Goal: Information Seeking & Learning: Understand process/instructions

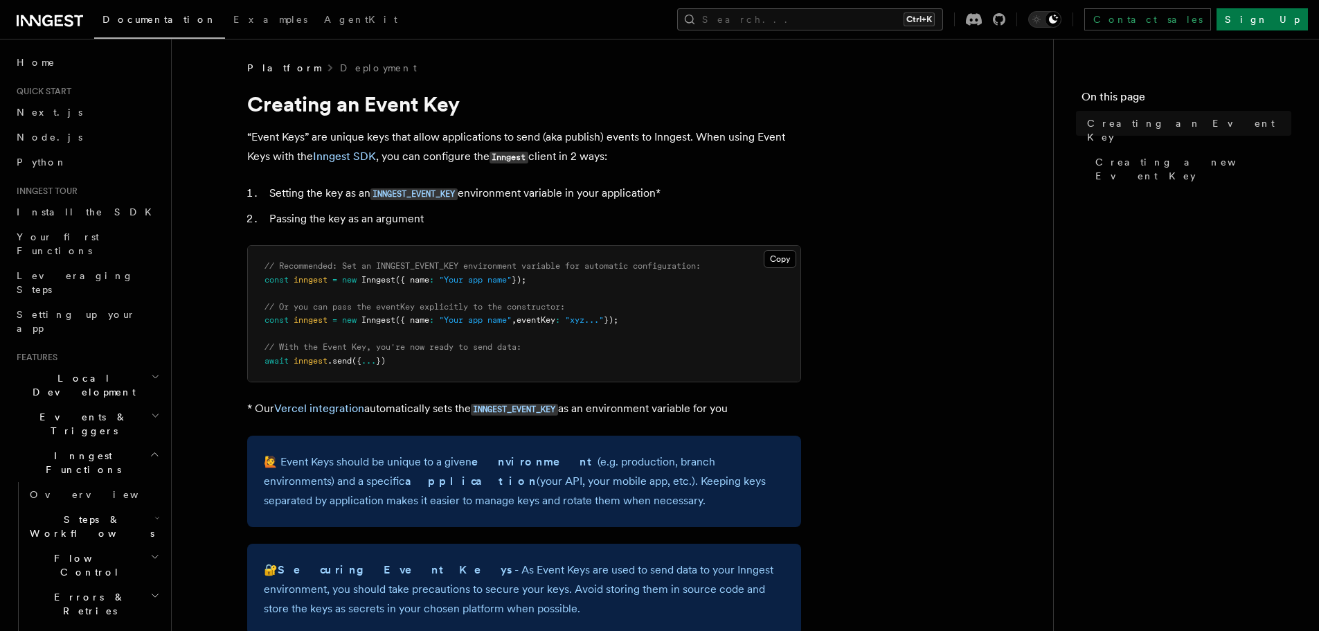
scroll to position [69, 0]
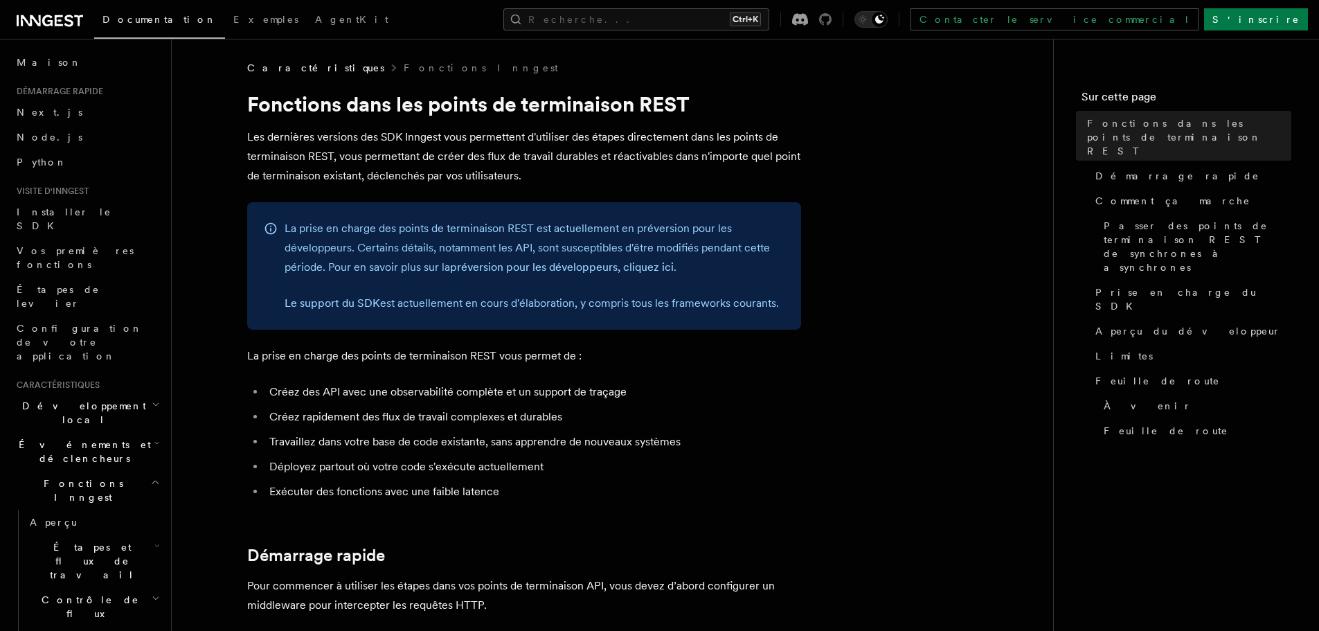
click at [831, 21] on icon at bounding box center [825, 19] width 12 height 12
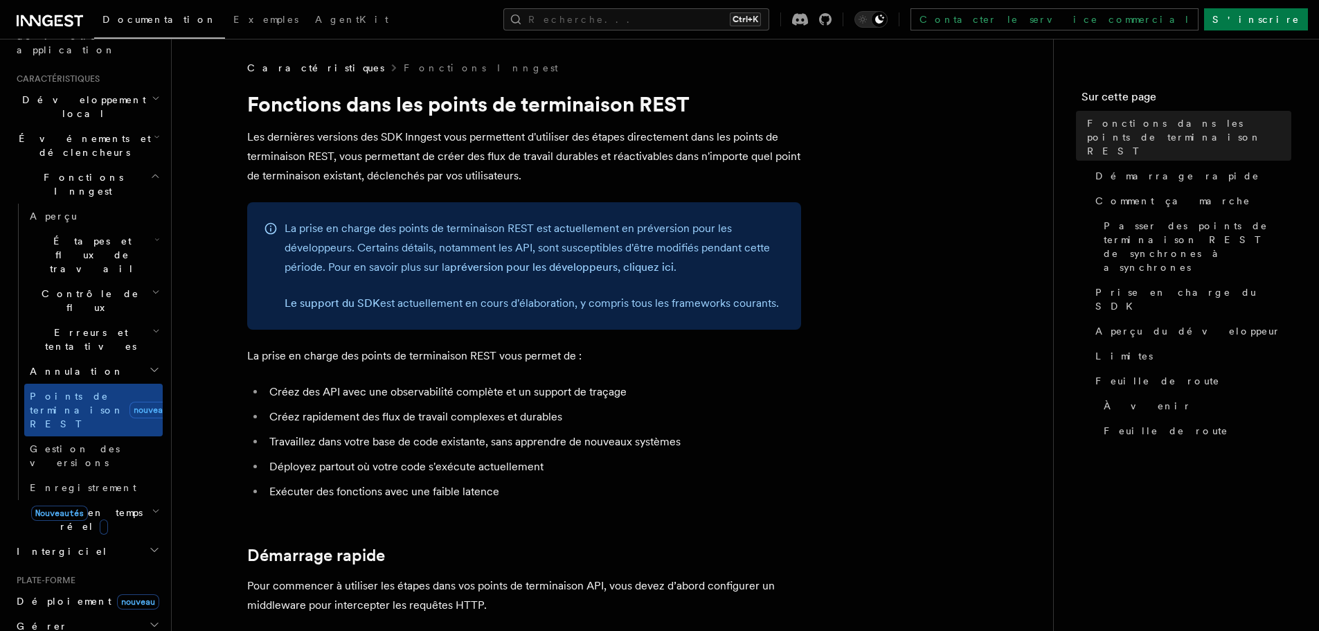
scroll to position [346, 0]
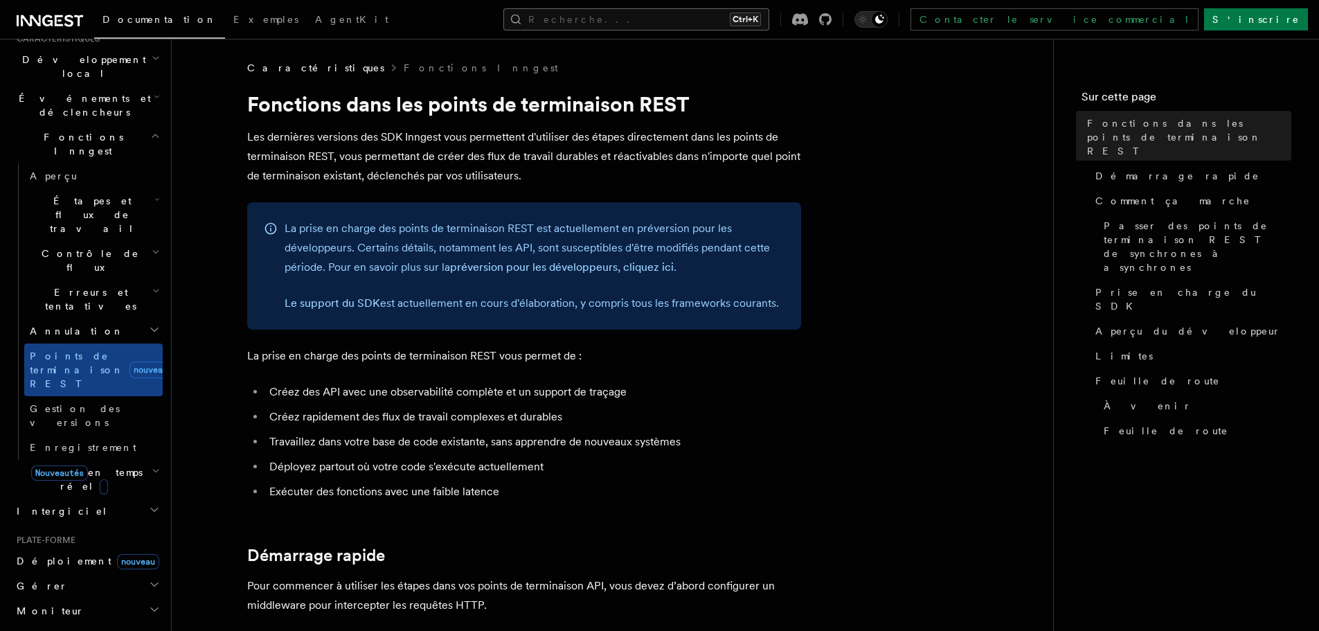
click at [769, 17] on button "Recherche... Ctrl+K" at bounding box center [636, 19] width 266 height 22
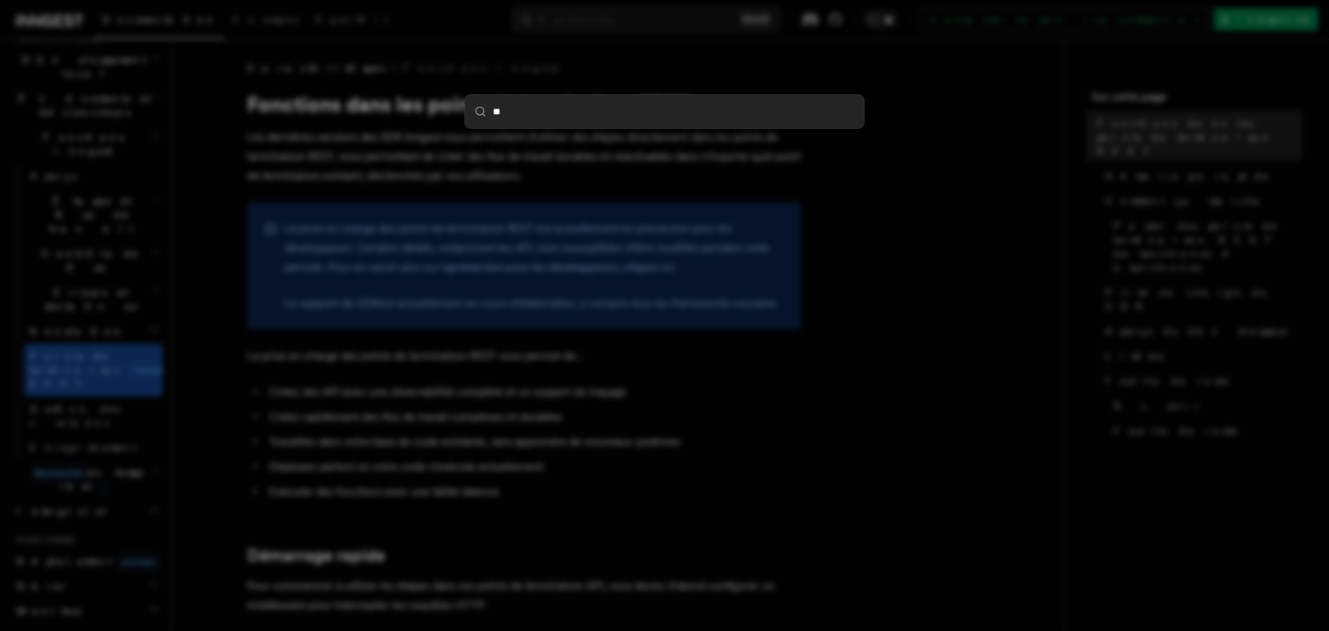
type input "***"
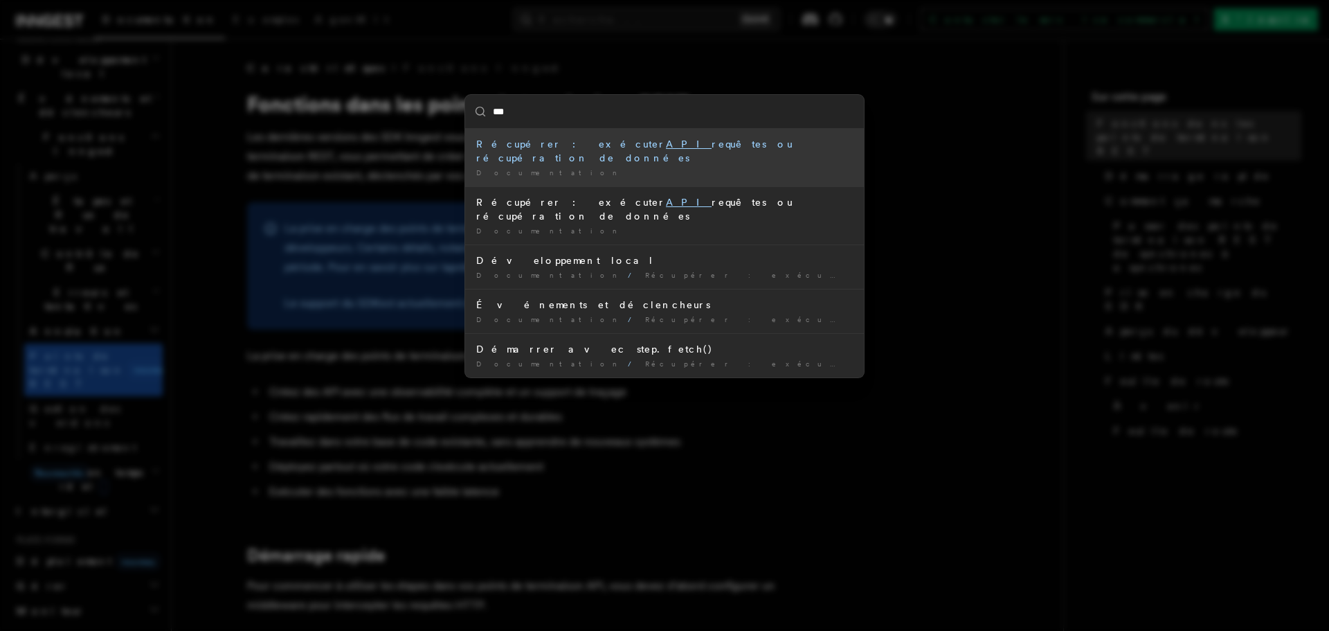
click at [638, 150] on div "Récupérer : exécuter API requêtes ou récupération de données" at bounding box center [664, 151] width 377 height 28
